Goal: Check status

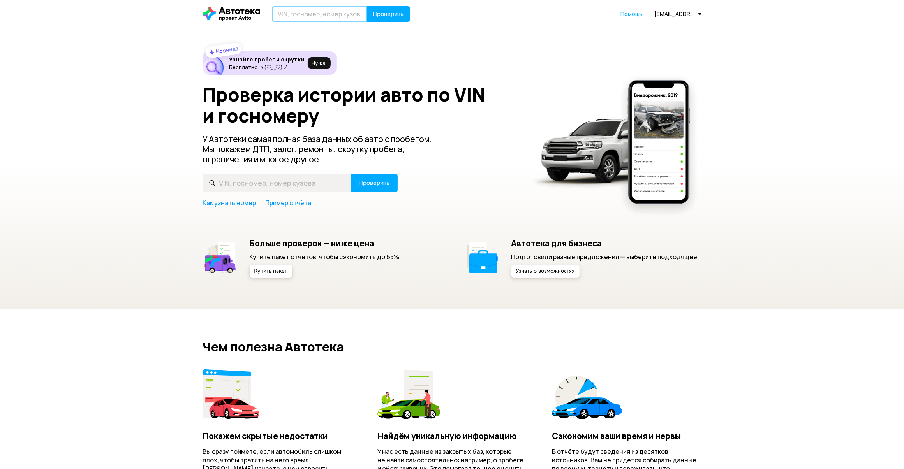
click at [287, 16] on input "text" at bounding box center [319, 14] width 95 height 16
drag, startPoint x: 289, startPoint y: 14, endPoint x: 283, endPoint y: 12, distance: 6.0
click at [289, 14] on input "text" at bounding box center [319, 14] width 95 height 16
type input "Е462РЕ790"
click at [391, 14] on span "Проверить" at bounding box center [388, 14] width 31 height 6
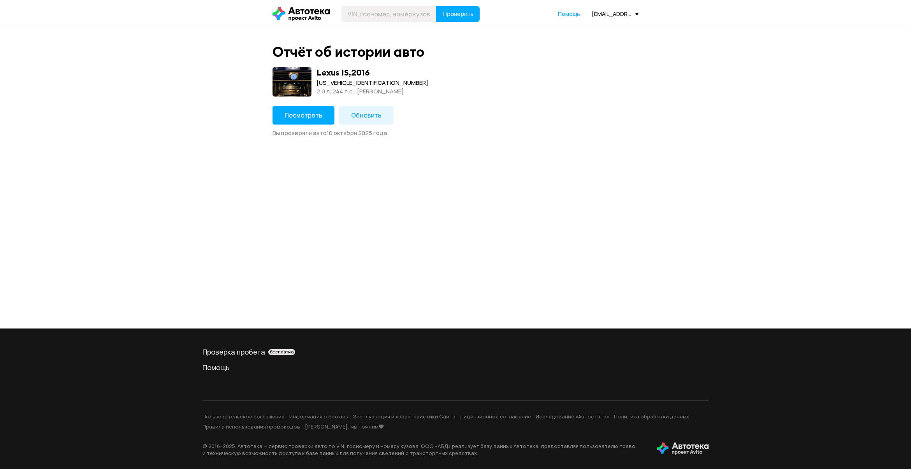
click at [293, 114] on span "Посмотреть" at bounding box center [304, 115] width 38 height 9
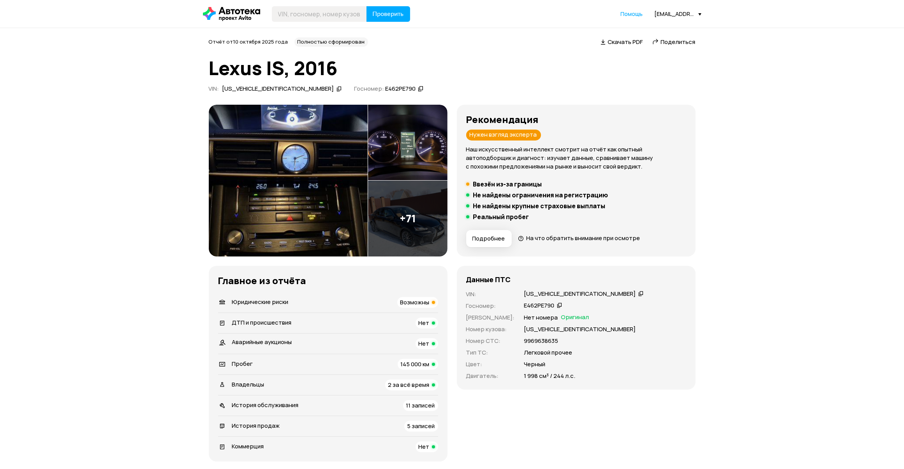
click at [245, 90] on div "[US_VEHICLE_IDENTIFICATION_NUMBER]" at bounding box center [278, 89] width 112 height 8
click at [301, 17] on input "text" at bounding box center [319, 14] width 95 height 16
paste input "[US_VEHICLE_IDENTIFICATION_NUMBER]"
type input "[US_VEHICLE_IDENTIFICATION_NUMBER]"
click at [387, 14] on span "Проверить" at bounding box center [388, 14] width 31 height 6
